Goal: Check status: Check status

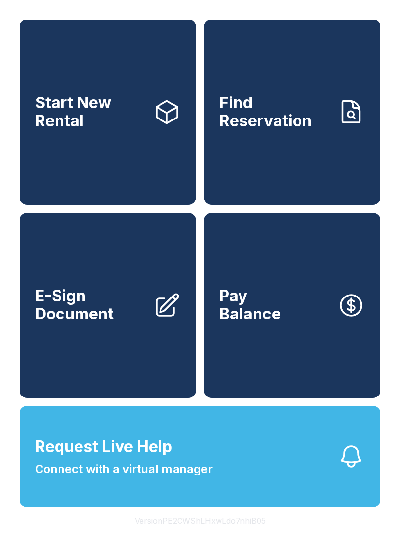
click at [246, 193] on link "Find Reservation" at bounding box center [292, 111] width 176 height 185
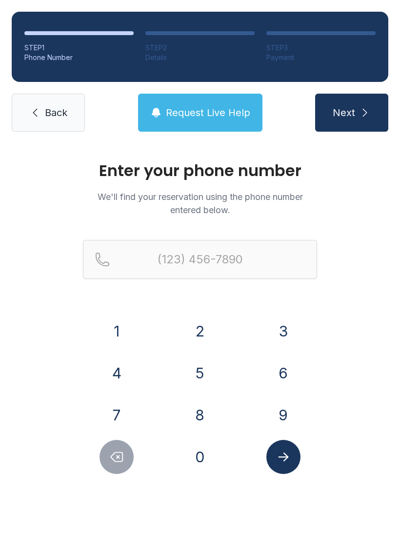
click at [288, 378] on button "6" at bounding box center [283, 373] width 34 height 34
click at [107, 321] on button "1" at bounding box center [116, 331] width 34 height 34
click at [226, 457] on div "0" at bounding box center [200, 457] width 68 height 34
click at [115, 365] on button "4" at bounding box center [116, 373] width 34 height 34
click at [119, 338] on button "1" at bounding box center [116, 331] width 34 height 34
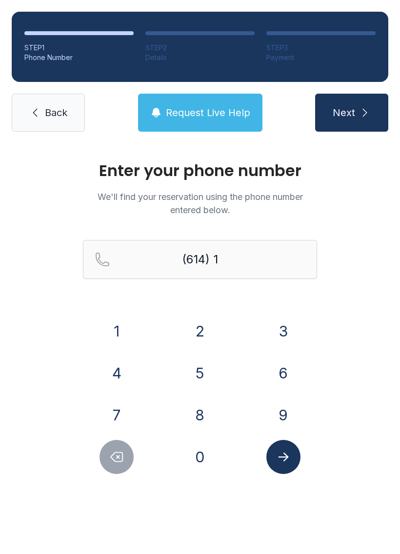
click at [201, 336] on button "2" at bounding box center [200, 331] width 34 height 34
click at [103, 453] on button "Delete number" at bounding box center [116, 457] width 34 height 34
click at [114, 473] on button "Delete number" at bounding box center [116, 457] width 34 height 34
click at [117, 477] on div "Enter your phone number We'll find your reservation using the phone number ente…" at bounding box center [200, 327] width 400 height 369
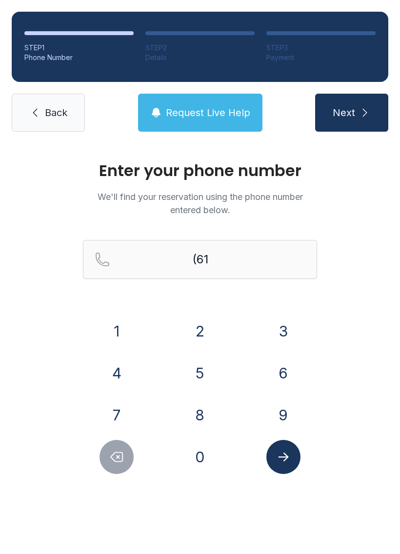
click at [111, 466] on button "Delete number" at bounding box center [116, 457] width 34 height 34
click at [121, 329] on button "1" at bounding box center [116, 331] width 34 height 34
click at [198, 463] on button "0" at bounding box center [200, 457] width 34 height 34
click at [119, 370] on button "4" at bounding box center [116, 373] width 34 height 34
click at [118, 330] on button "1" at bounding box center [116, 331] width 34 height 34
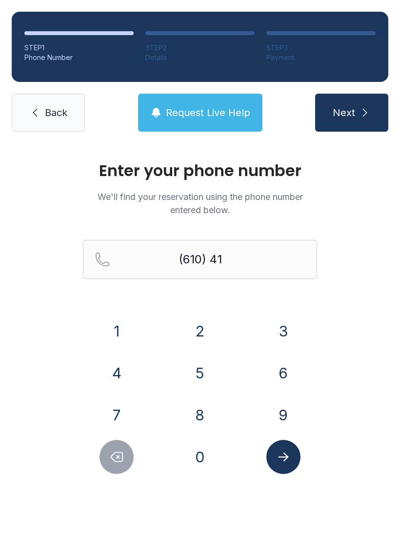
click at [195, 325] on button "2" at bounding box center [200, 331] width 34 height 34
click at [196, 413] on button "8" at bounding box center [200, 415] width 34 height 34
click at [286, 412] on button "9" at bounding box center [283, 415] width 34 height 34
click at [208, 418] on button "8" at bounding box center [200, 415] width 34 height 34
click at [138, 410] on div "7" at bounding box center [117, 415] width 68 height 34
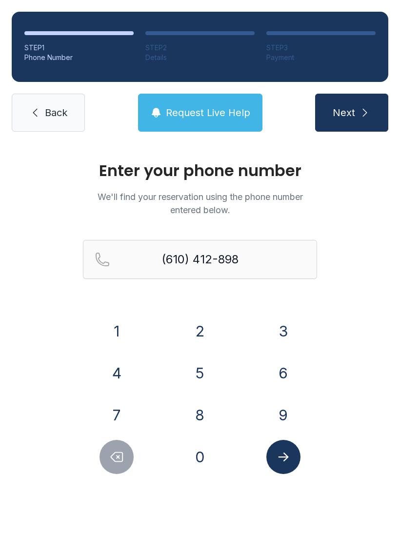
click at [121, 418] on button "7" at bounding box center [116, 415] width 34 height 34
type input "[PHONE_NUMBER]"
click at [273, 453] on button "Submit lookup form" at bounding box center [283, 457] width 34 height 34
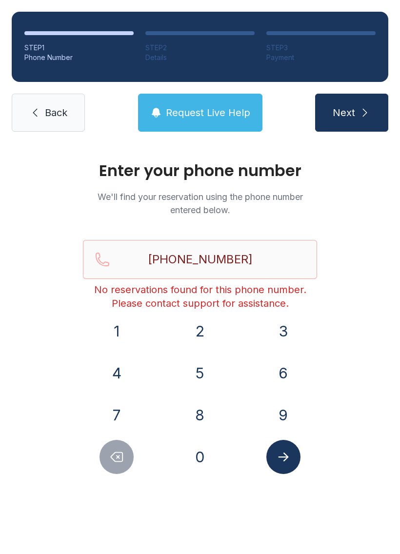
click at [192, 112] on span "Request Live Help" at bounding box center [208, 113] width 84 height 14
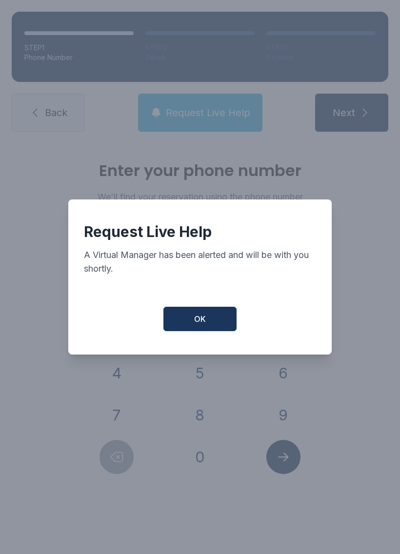
click at [184, 312] on button "OK" at bounding box center [199, 319] width 73 height 24
